Goal: Task Accomplishment & Management: Manage account settings

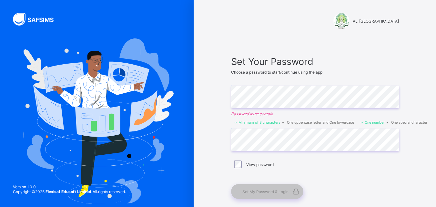
scroll to position [35, 0]
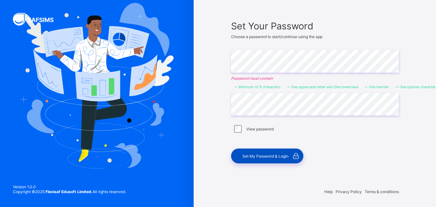
click at [255, 155] on span "Set My Password & Login" at bounding box center [265, 156] width 46 height 5
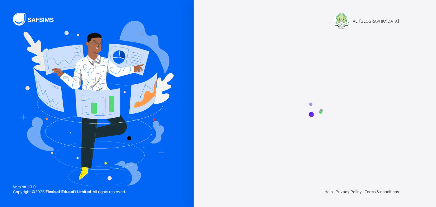
scroll to position [0, 0]
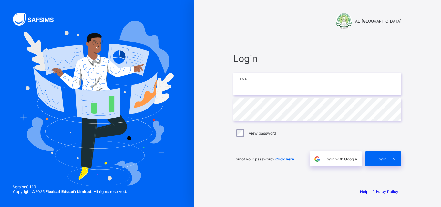
click at [277, 90] on input "email" at bounding box center [317, 84] width 168 height 23
type input "**********"
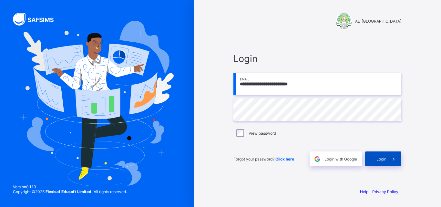
click at [386, 158] on span at bounding box center [393, 158] width 15 height 15
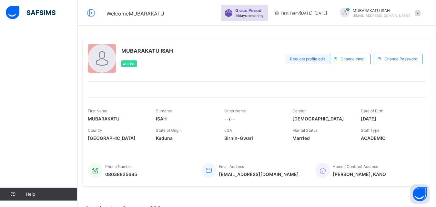
click at [320, 58] on span "Request profile edit" at bounding box center [307, 58] width 35 height 5
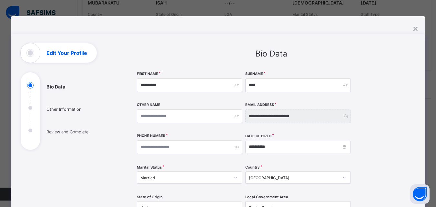
scroll to position [181, 0]
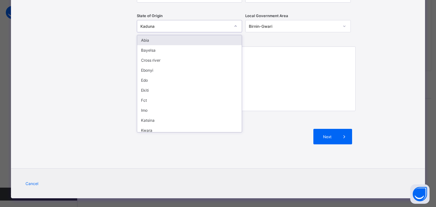
drag, startPoint x: 155, startPoint y: 24, endPoint x: 151, endPoint y: 44, distance: 20.0
click at [151, 32] on div "option Abia focused, 1 of 37. 37 results available. Use Up and Down to choose o…" at bounding box center [190, 26] width 106 height 12
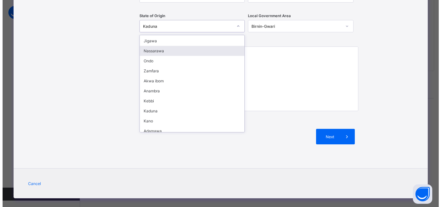
scroll to position [169, 0]
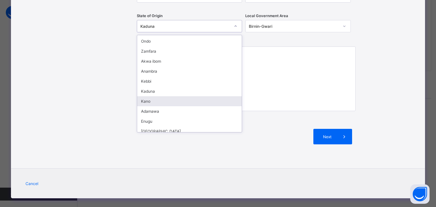
click at [183, 105] on div "Kano" at bounding box center [189, 101] width 105 height 10
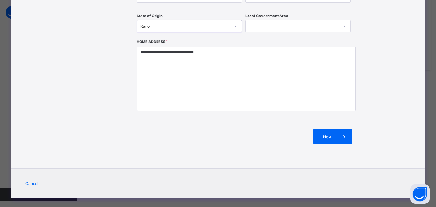
click at [267, 24] on div at bounding box center [292, 26] width 93 height 9
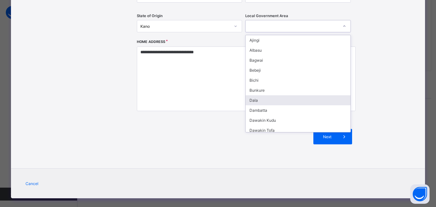
click at [256, 99] on div "Dala" at bounding box center [298, 100] width 105 height 10
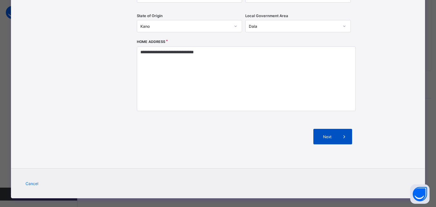
click at [343, 135] on icon at bounding box center [343, 136] width 7 height 6
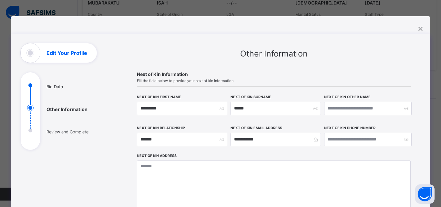
scroll to position [129, 0]
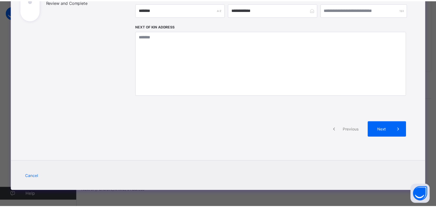
scroll to position [0, 0]
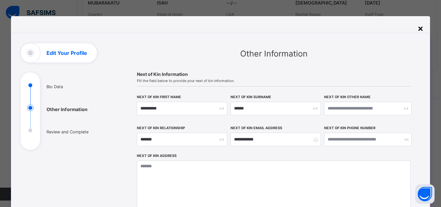
click at [417, 29] on div "×" at bounding box center [420, 28] width 6 height 11
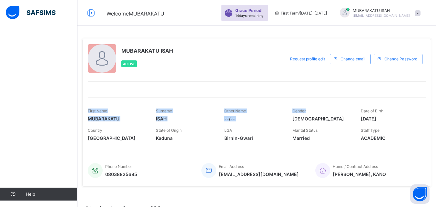
drag, startPoint x: 294, startPoint y: 78, endPoint x: 314, endPoint y: 110, distance: 38.4
click at [314, 110] on div "MUBARAKATU ISAH Active Request profile edit Change email Change Password First …" at bounding box center [256, 113] width 349 height 148
click at [430, 97] on div "MUBARAKATU ISAH Active Request profile edit Change email Change Password First …" at bounding box center [256, 113] width 349 height 148
click at [164, 135] on span at bounding box center [185, 134] width 58 height 3
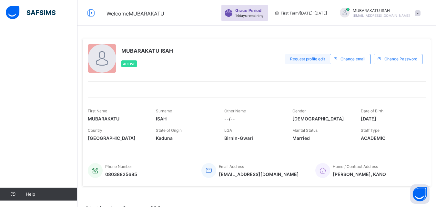
click at [315, 59] on span "Request profile edit" at bounding box center [307, 58] width 35 height 5
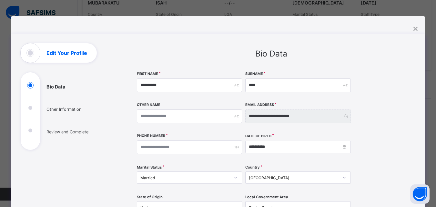
scroll to position [181, 0]
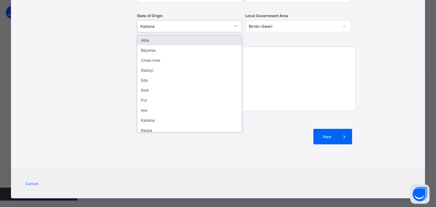
click at [234, 25] on icon at bounding box center [236, 26] width 4 height 6
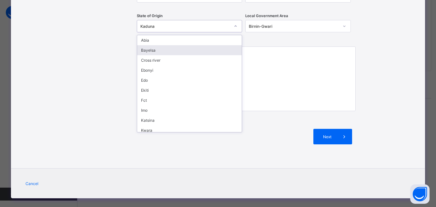
drag, startPoint x: 197, startPoint y: 49, endPoint x: 192, endPoint y: 51, distance: 5.2
click at [197, 49] on div "Bayelsa" at bounding box center [189, 50] width 105 height 10
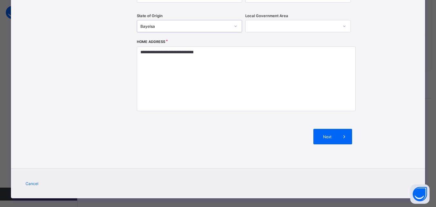
click at [238, 32] on div at bounding box center [235, 26] width 12 height 12
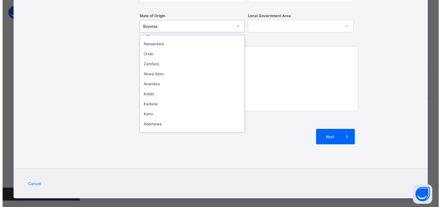
scroll to position [169, 0]
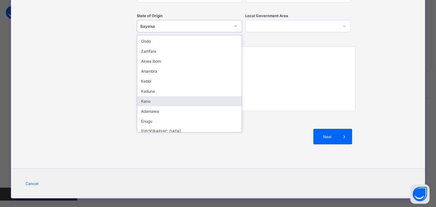
click at [149, 100] on div "Kano" at bounding box center [189, 101] width 105 height 10
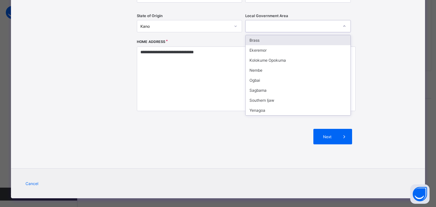
click at [280, 27] on div at bounding box center [292, 26] width 93 height 9
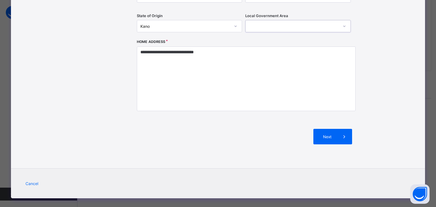
click at [344, 25] on icon at bounding box center [344, 26] width 4 height 6
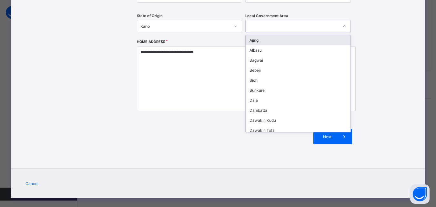
click at [344, 25] on icon at bounding box center [344, 26] width 4 height 6
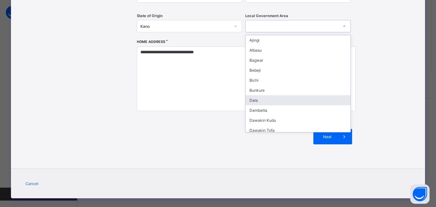
click at [323, 102] on div "Dala" at bounding box center [298, 100] width 105 height 10
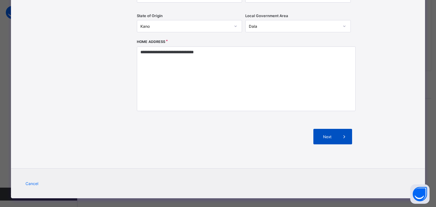
click at [333, 135] on span "Next" at bounding box center [327, 136] width 18 height 5
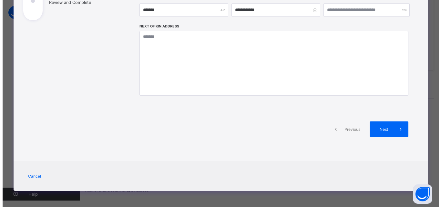
scroll to position [129, 0]
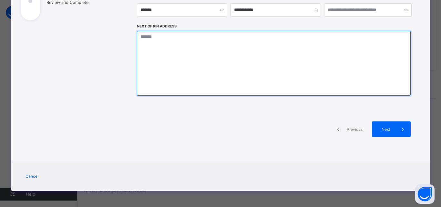
click at [167, 40] on textarea at bounding box center [274, 63] width 274 height 65
type textarea "*"
type textarea "**********"
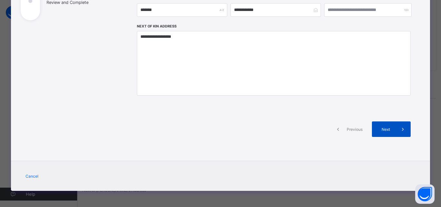
click at [399, 128] on icon at bounding box center [402, 129] width 7 height 6
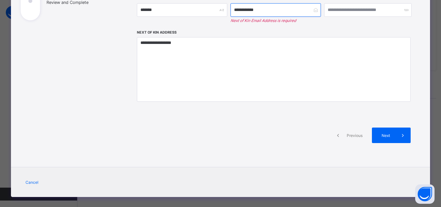
click at [307, 11] on input "**********" at bounding box center [275, 10] width 90 height 14
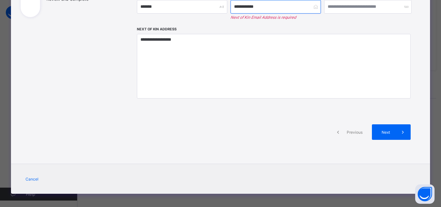
scroll to position [136, 0]
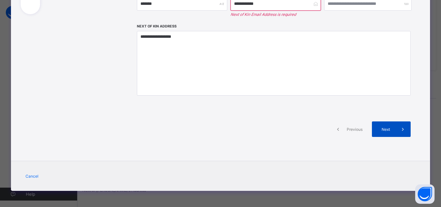
click at [382, 128] on span "Next" at bounding box center [386, 129] width 18 height 5
click at [380, 129] on span "Next" at bounding box center [386, 129] width 18 height 5
click at [386, 128] on span "Next" at bounding box center [386, 129] width 18 height 5
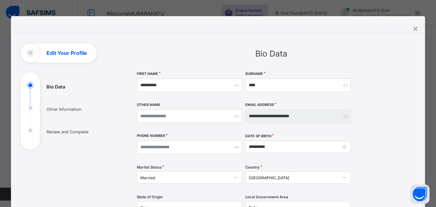
click at [25, 107] on ul "Bio Data Other Information Review and Complete" at bounding box center [69, 116] width 97 height 68
click at [26, 108] on ul "Bio Data Other Information Review and Complete" at bounding box center [69, 116] width 97 height 68
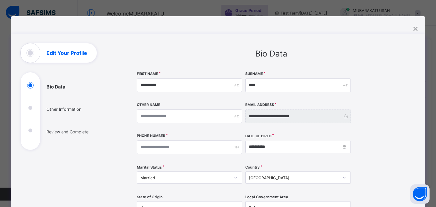
click at [26, 108] on ul "Bio Data Other Information Review and Complete" at bounding box center [69, 116] width 97 height 68
click at [416, 28] on div "×" at bounding box center [415, 28] width 6 height 11
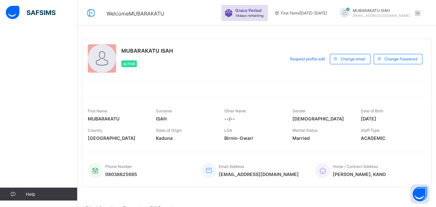
click at [14, 11] on img at bounding box center [31, 13] width 50 height 14
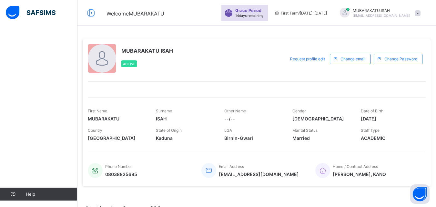
click at [32, 192] on span "Help" at bounding box center [51, 193] width 51 height 5
click at [35, 147] on div "Help" at bounding box center [38, 116] width 77 height 181
click at [320, 56] on div "Request profile edit" at bounding box center [307, 59] width 45 height 10
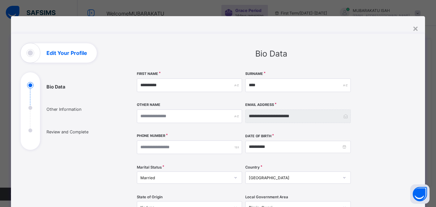
scroll to position [181, 0]
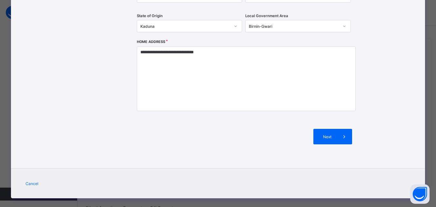
click at [234, 26] on icon at bounding box center [236, 26] width 4 height 6
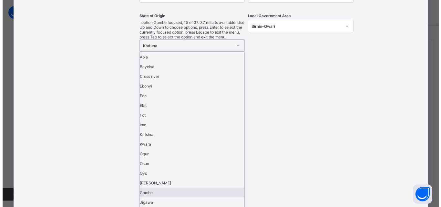
scroll to position [169, 0]
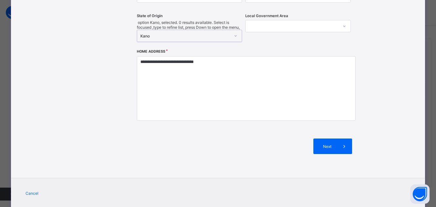
click at [261, 27] on div at bounding box center [292, 26] width 93 height 9
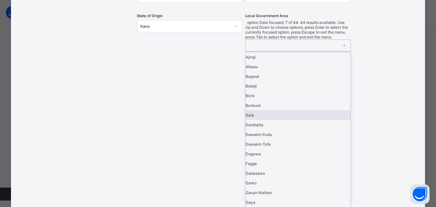
click at [260, 110] on div "Dala" at bounding box center [298, 115] width 105 height 10
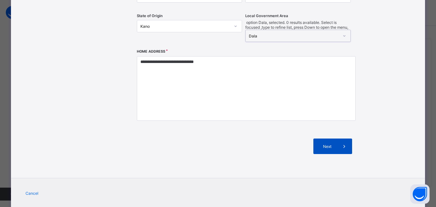
click at [325, 138] on div "Next" at bounding box center [332, 145] width 39 height 15
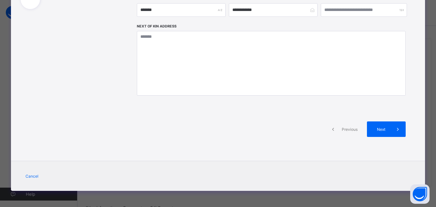
scroll to position [129, 0]
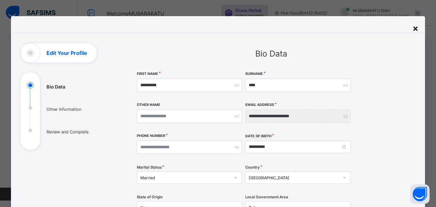
click at [418, 30] on div "×" at bounding box center [415, 28] width 6 height 11
